Goal: Task Accomplishment & Management: Use online tool/utility

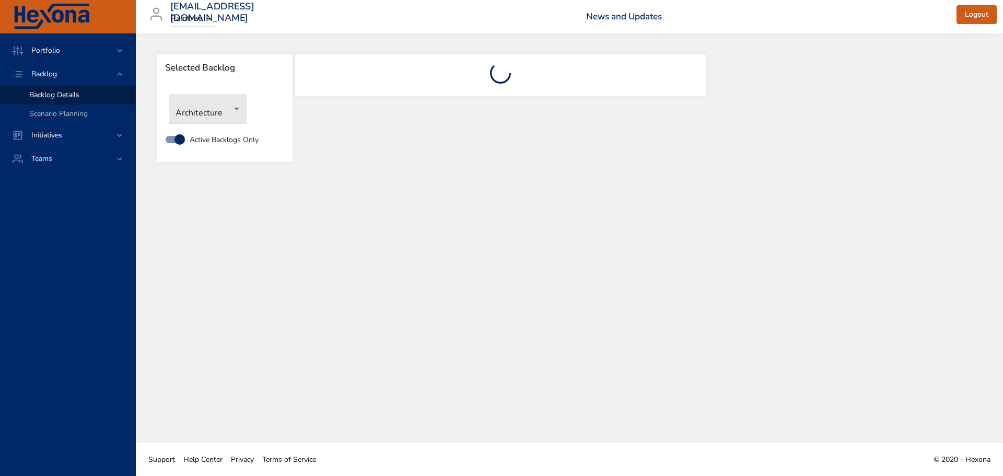
click at [241, 112] on body "Portfolio Backlog Backlog Details Scenario Planning Initiatives Teams [EMAIL_AD…" at bounding box center [501, 238] width 1003 height 476
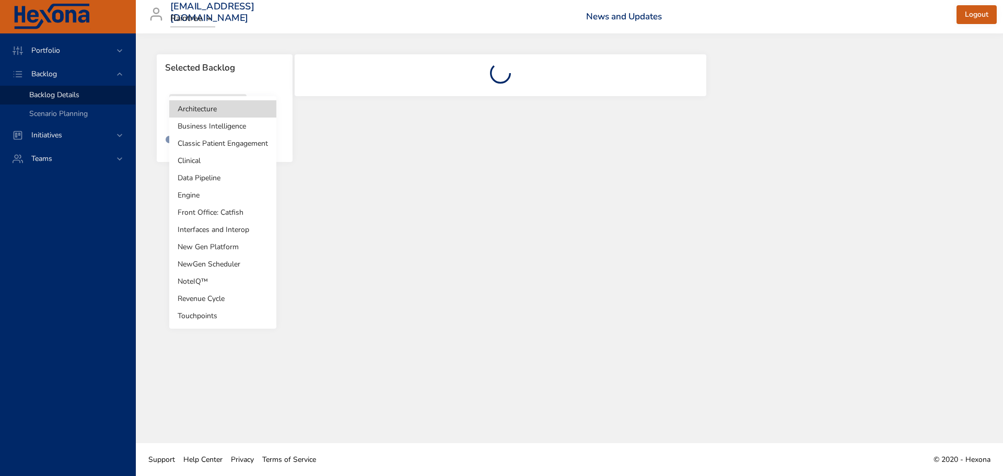
click at [245, 146] on li "Classic Patient Engagement" at bounding box center [222, 143] width 107 height 17
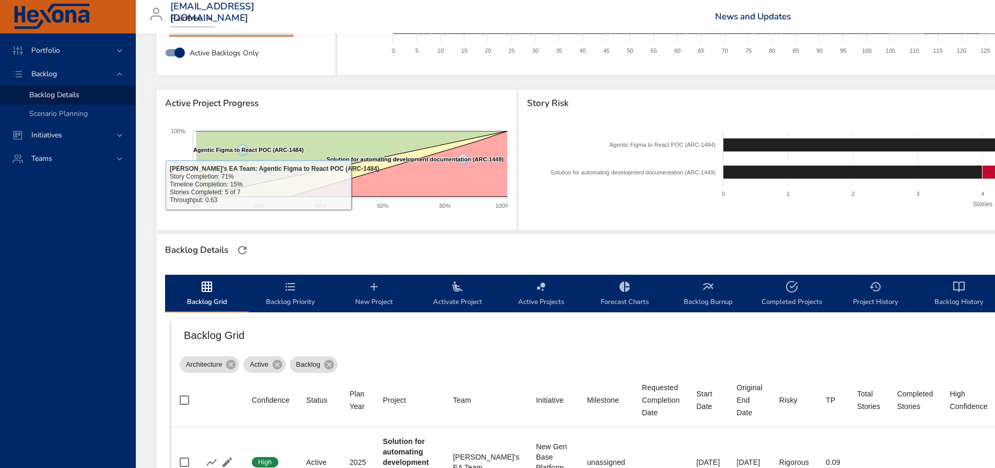
type input "*"
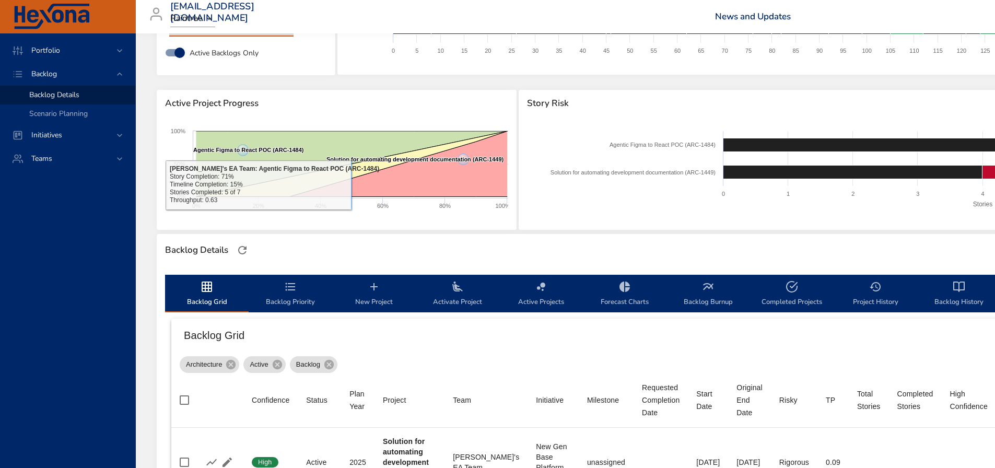
type input "*"
type input "**"
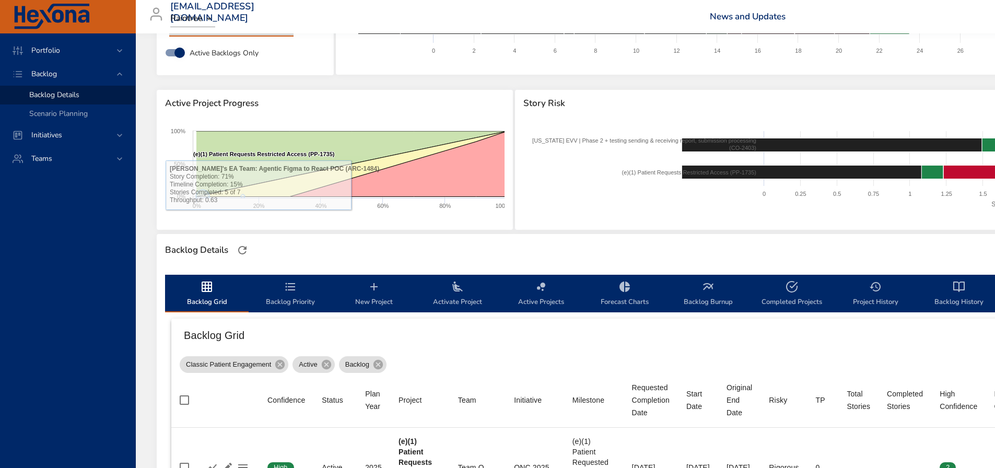
scroll to position [313, 0]
